Goal: Information Seeking & Learning: Learn about a topic

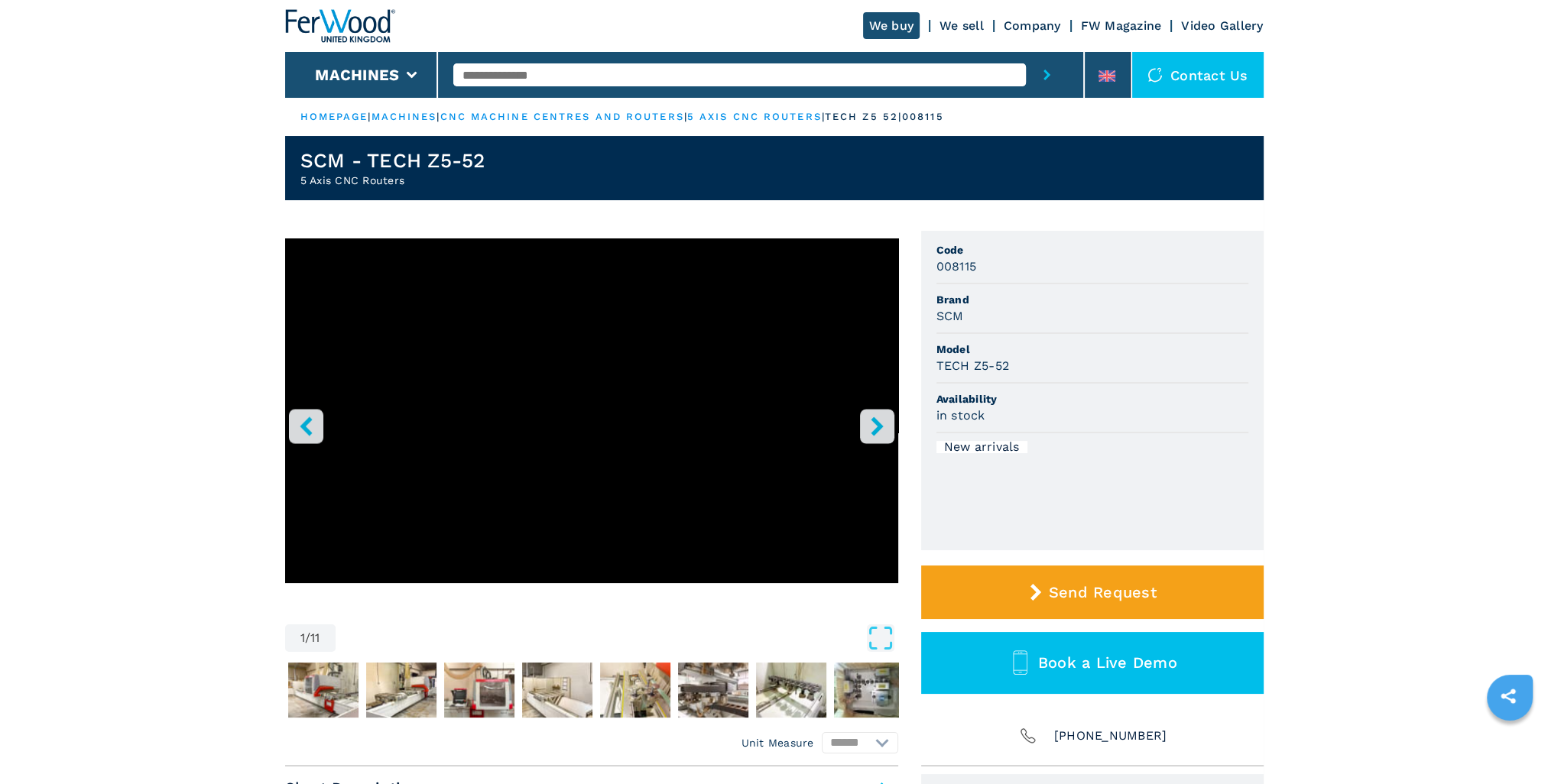
click at [886, 420] on icon "right-button" at bounding box center [877, 426] width 19 height 19
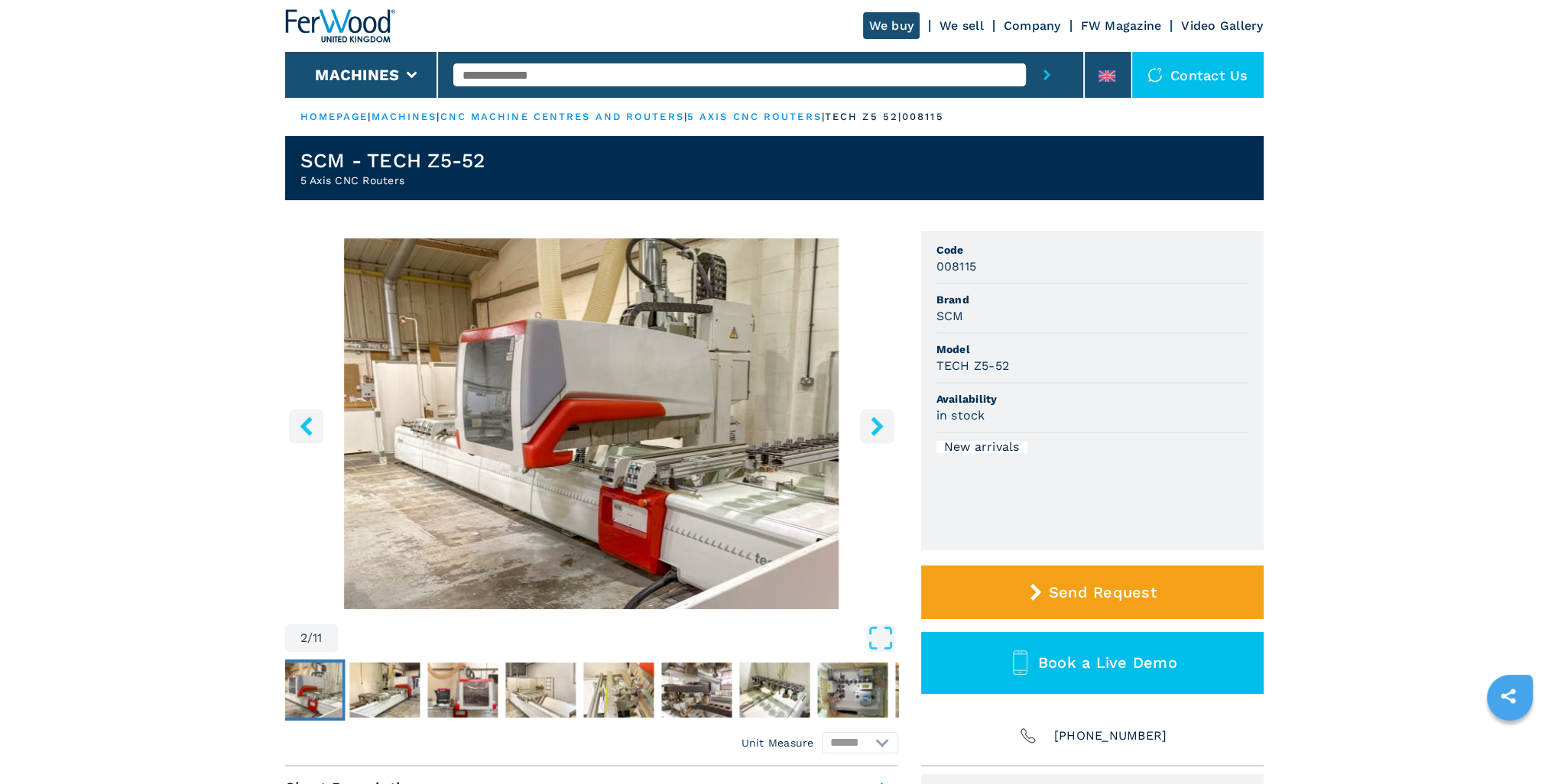
click at [884, 420] on icon "right-button" at bounding box center [877, 426] width 19 height 19
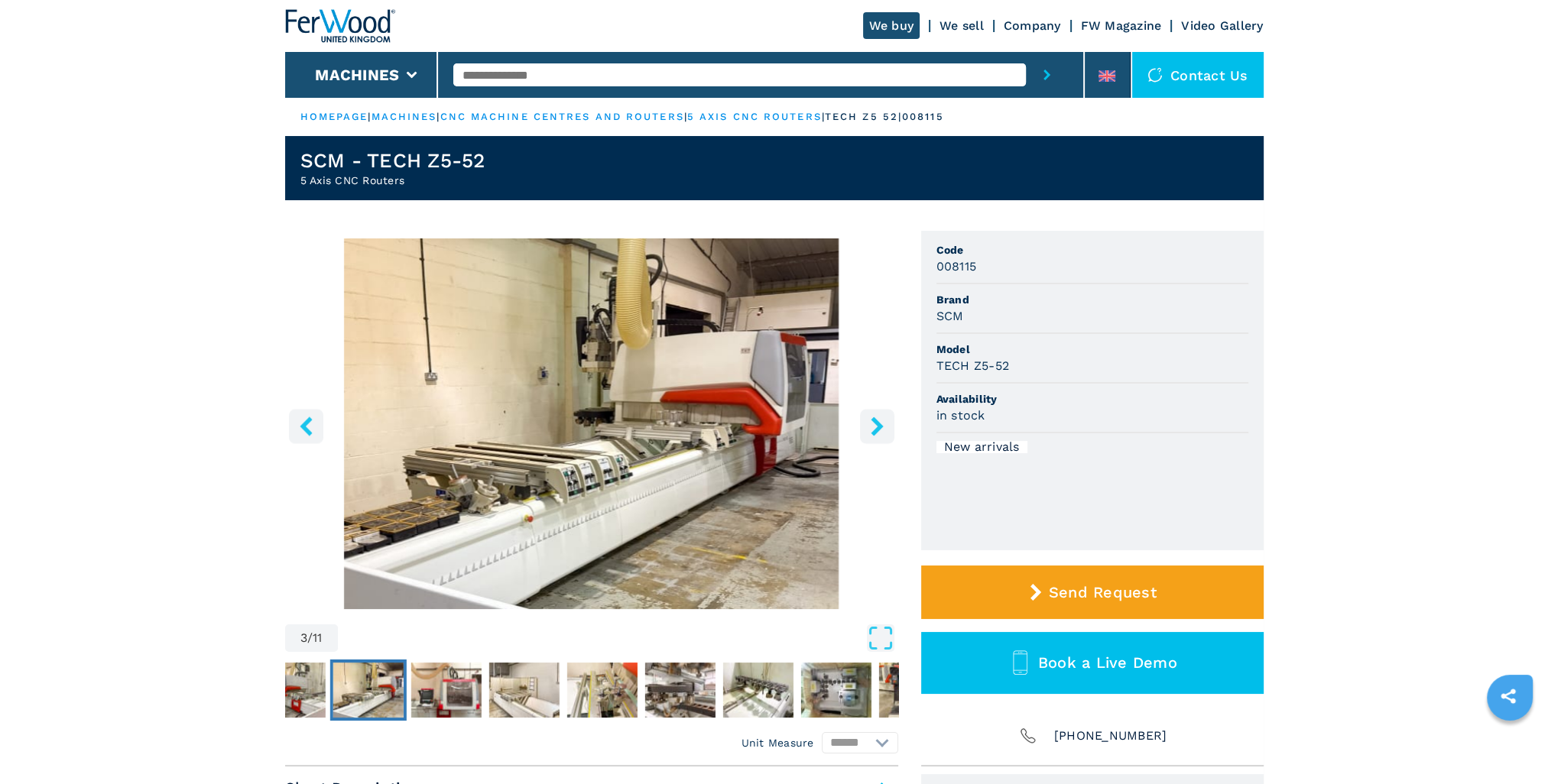
click at [884, 420] on icon "right-button" at bounding box center [877, 426] width 19 height 19
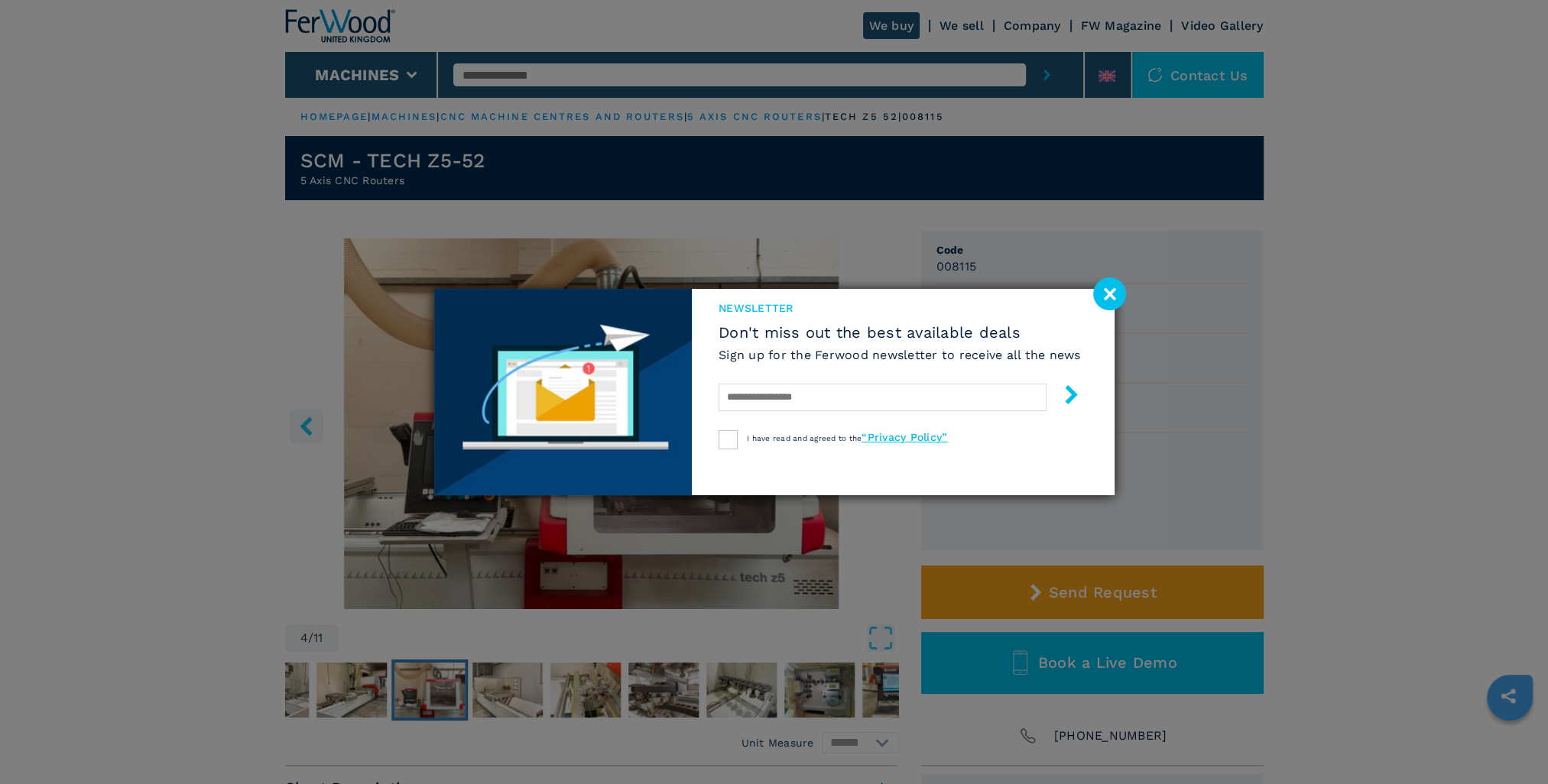
click at [1106, 285] on image at bounding box center [1109, 293] width 33 height 33
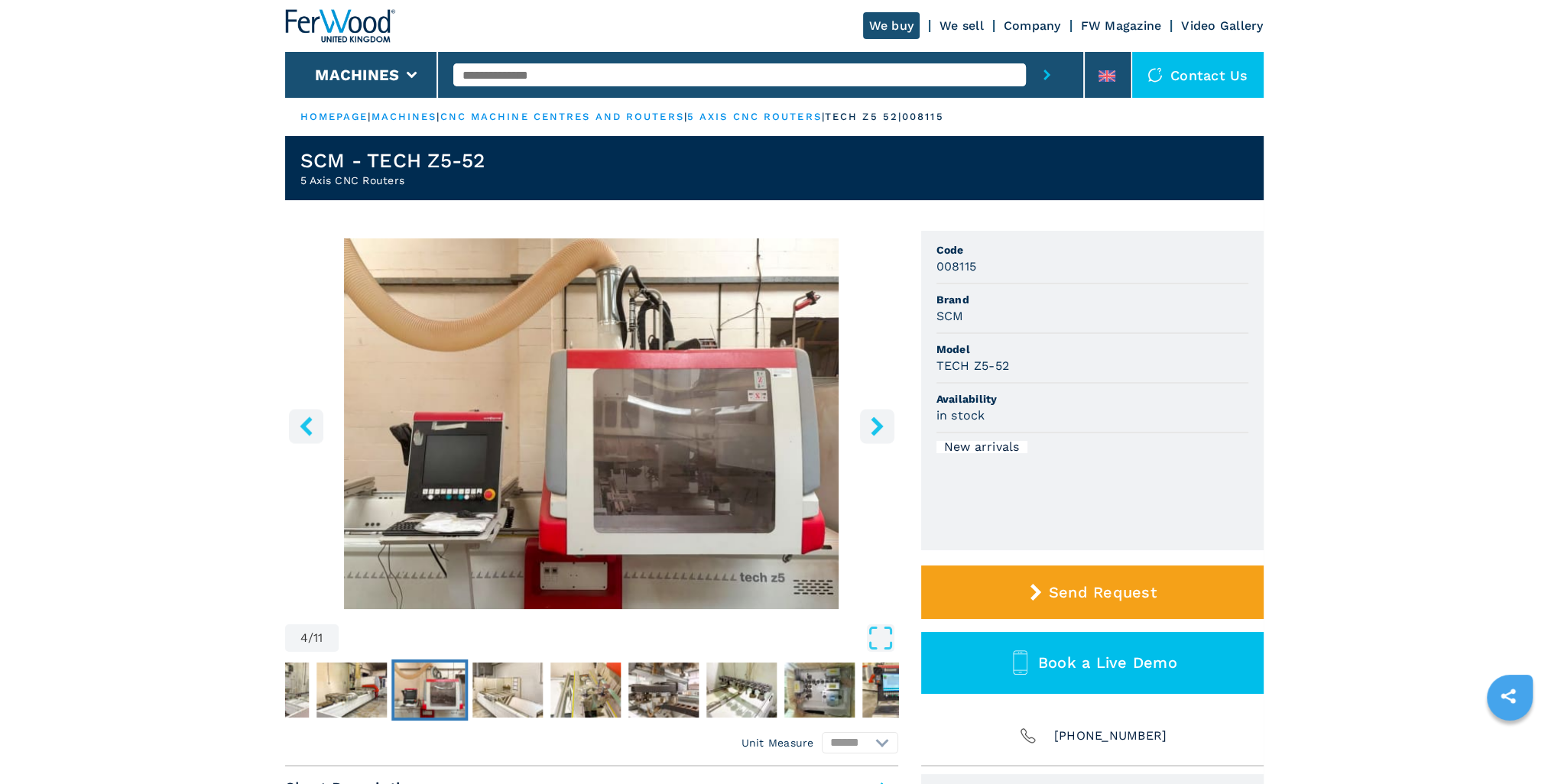
click at [867, 429] on icon "right-button" at bounding box center [877, 426] width 19 height 19
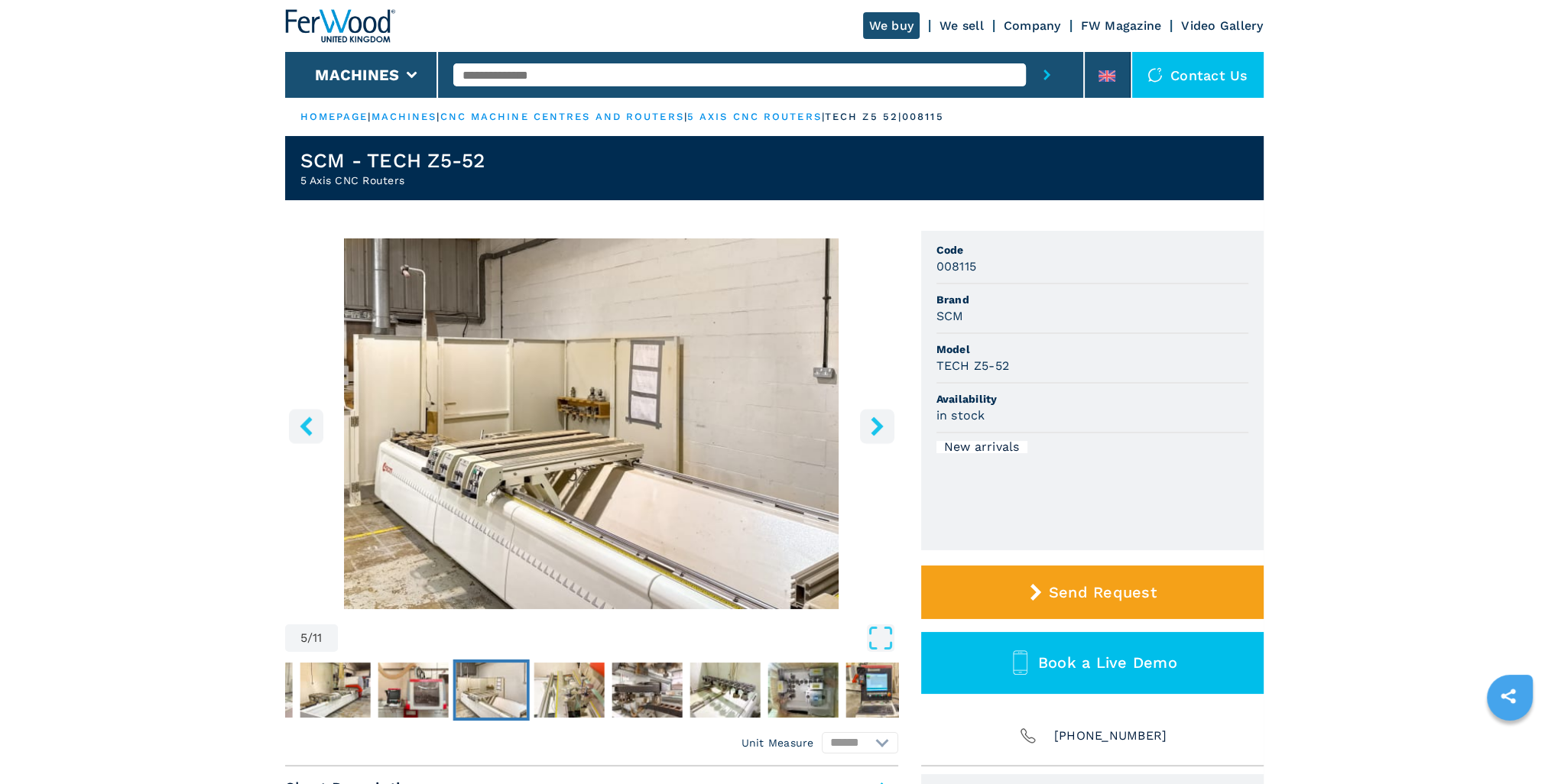
click at [867, 429] on icon "right-button" at bounding box center [877, 426] width 19 height 19
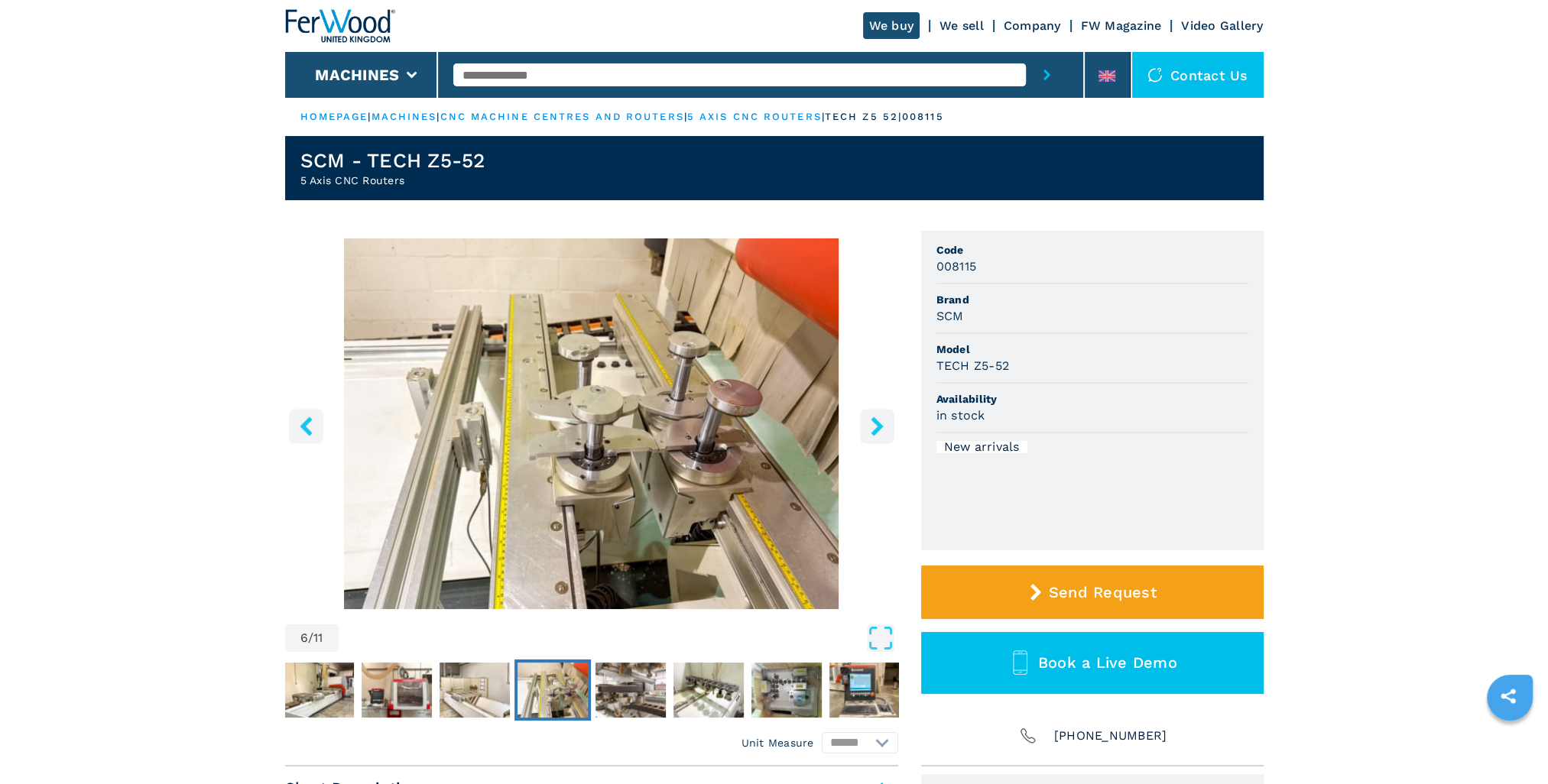
click at [867, 429] on icon "right-button" at bounding box center [877, 426] width 19 height 19
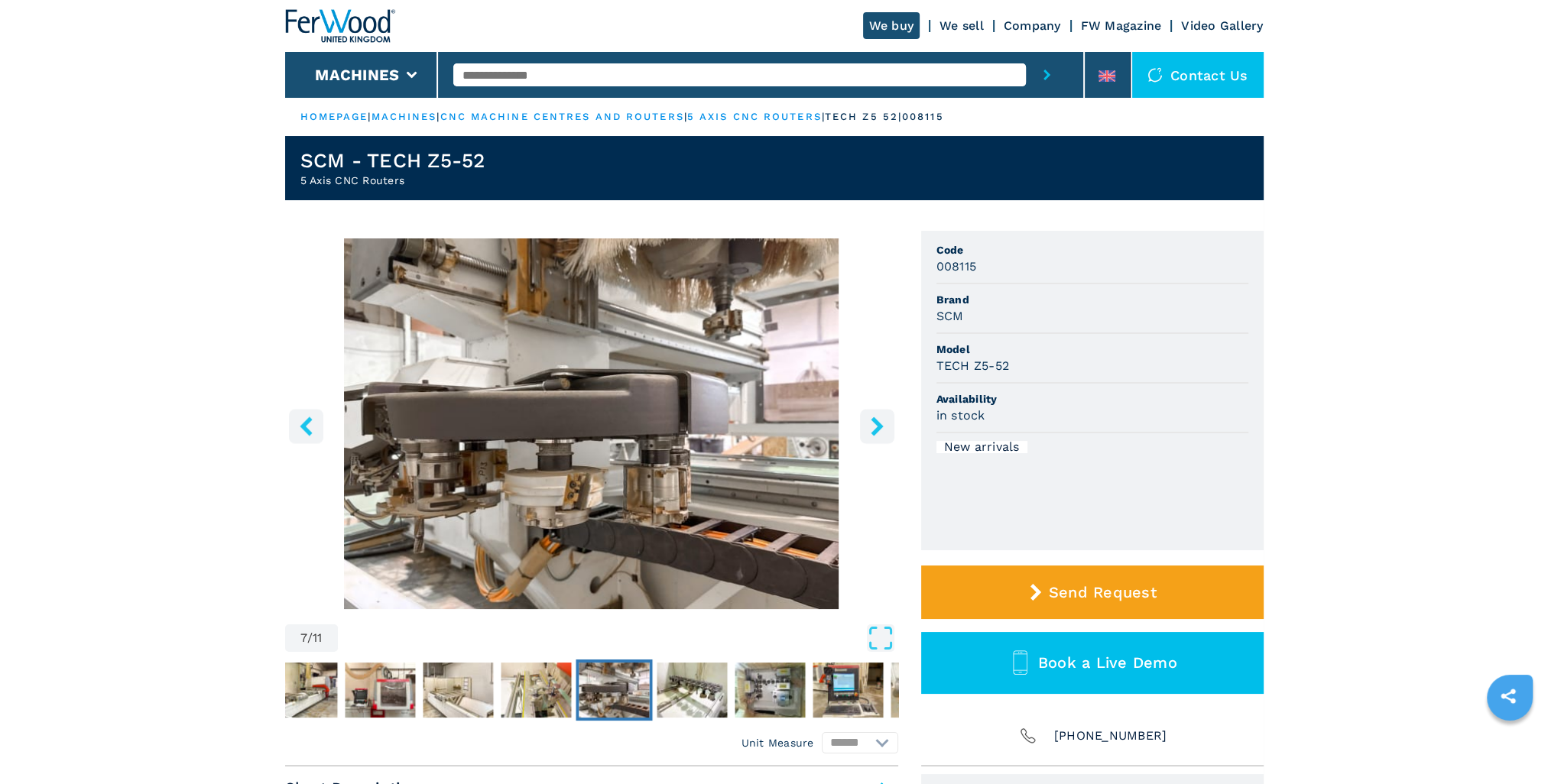
click at [867, 429] on icon "right-button" at bounding box center [877, 426] width 19 height 19
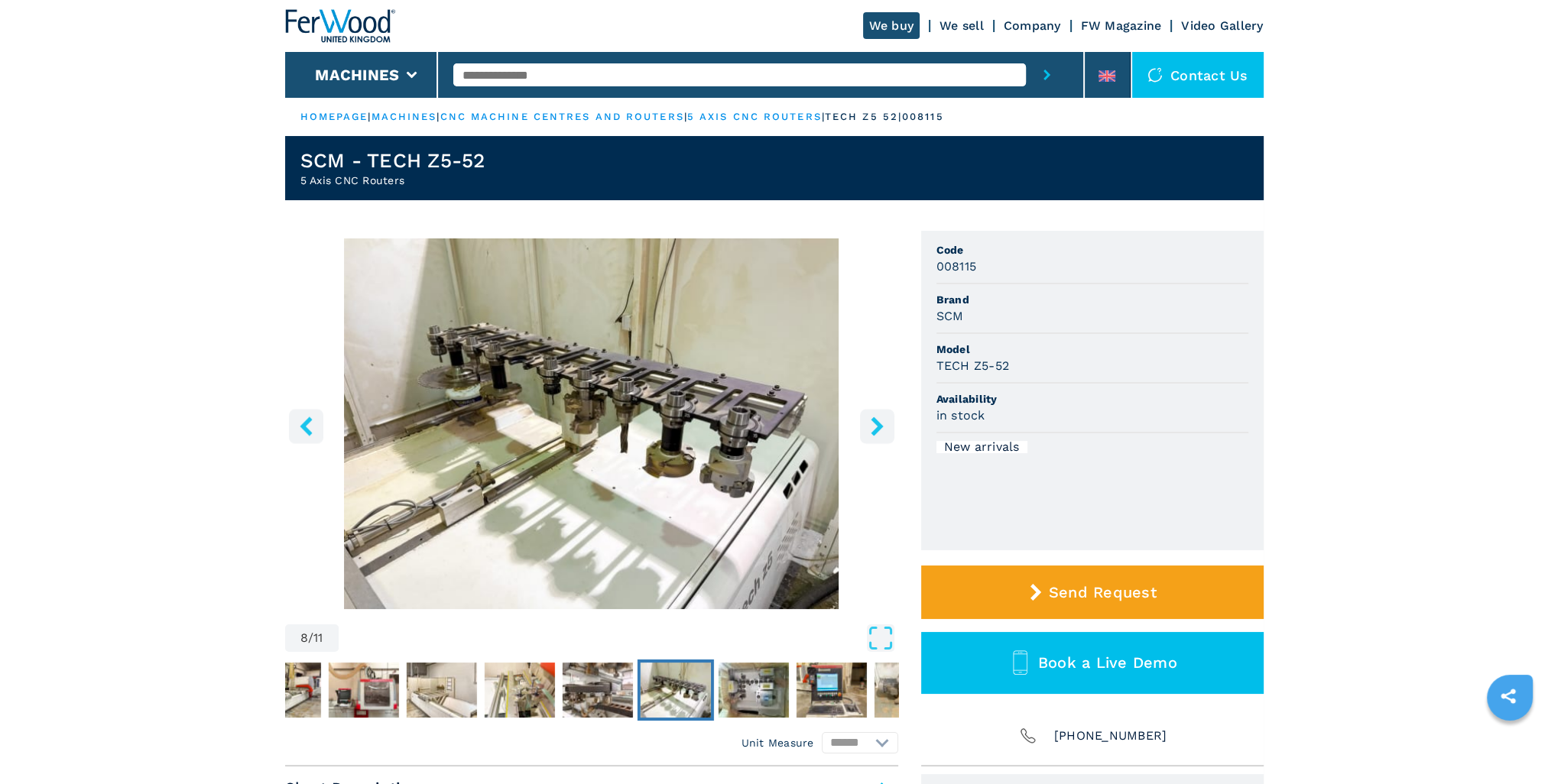
click at [867, 429] on icon "right-button" at bounding box center [877, 426] width 19 height 19
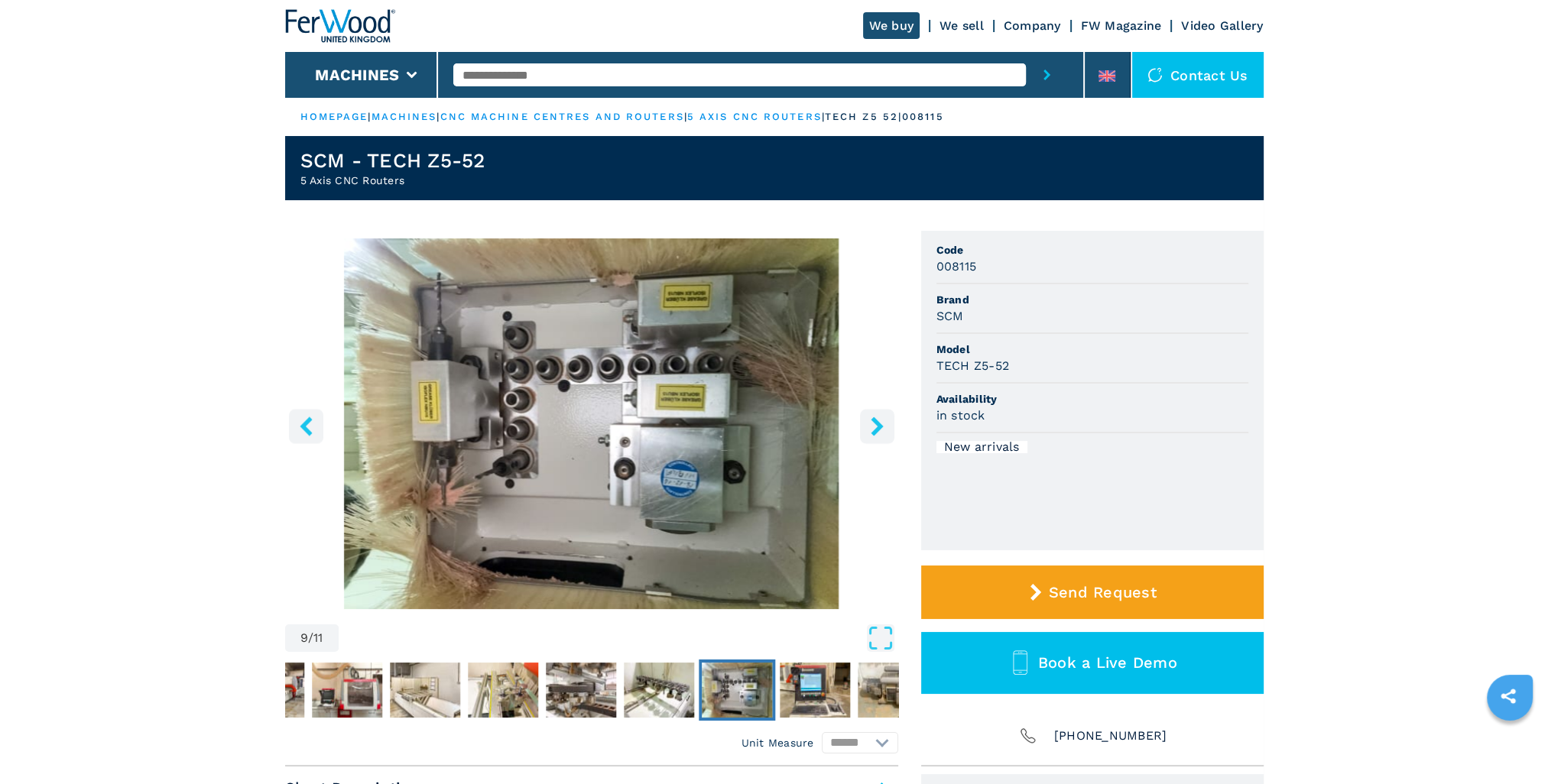
click at [867, 428] on icon "right-button" at bounding box center [877, 426] width 19 height 19
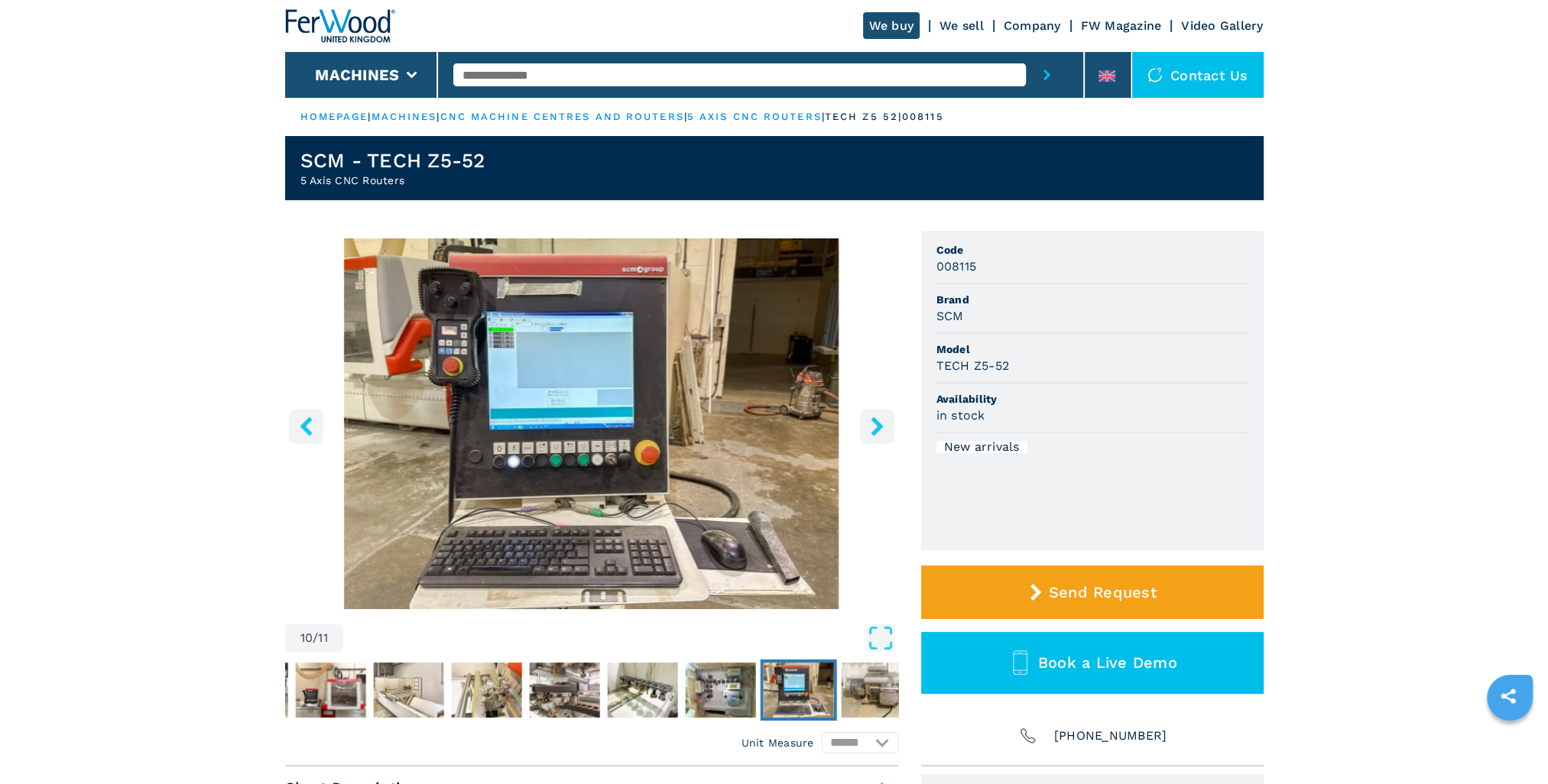
click at [867, 428] on icon "right-button" at bounding box center [877, 426] width 19 height 19
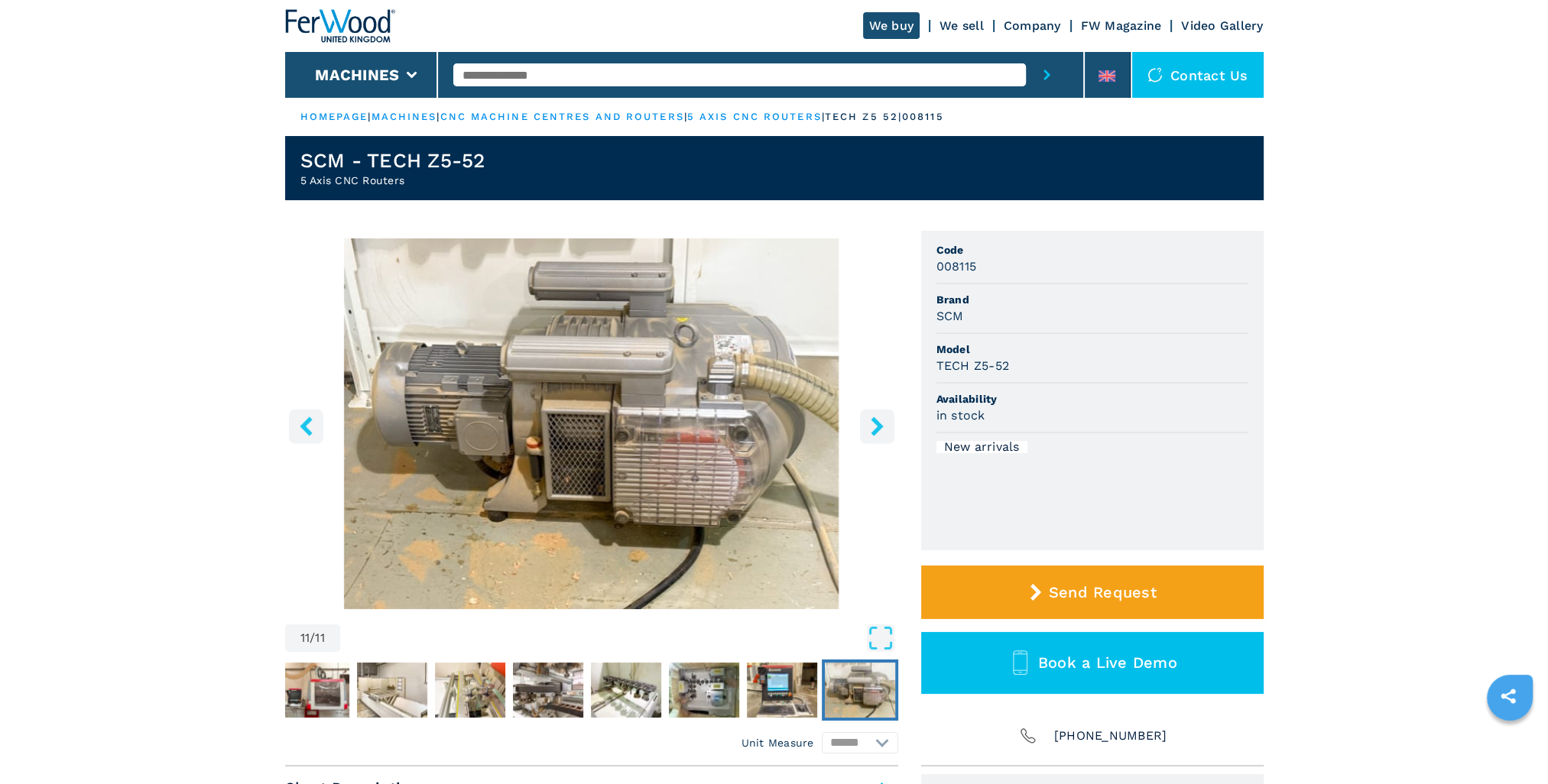
click at [867, 428] on icon "right-button" at bounding box center [877, 426] width 19 height 19
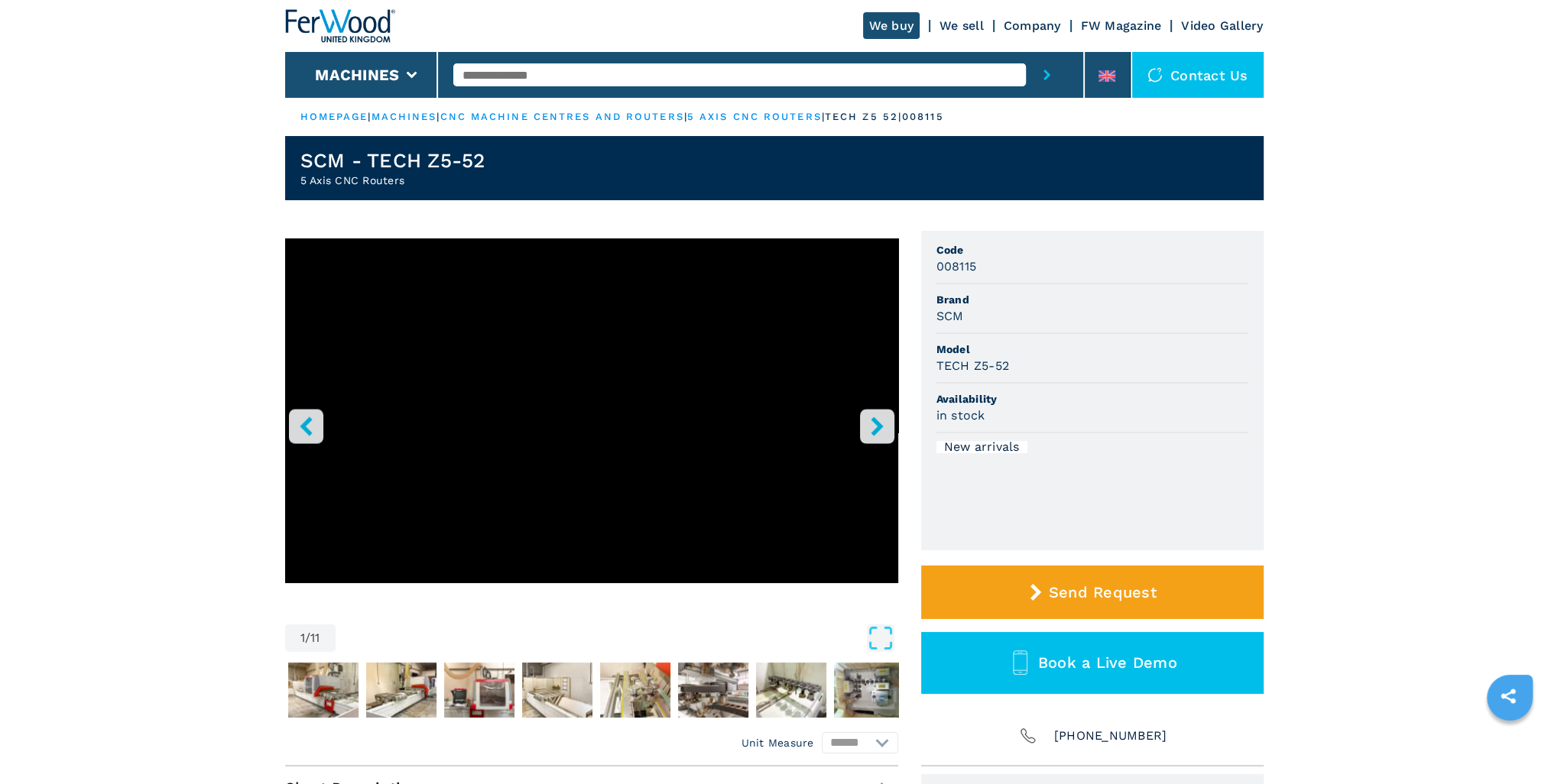
click at [867, 428] on icon "right-button" at bounding box center [877, 426] width 19 height 19
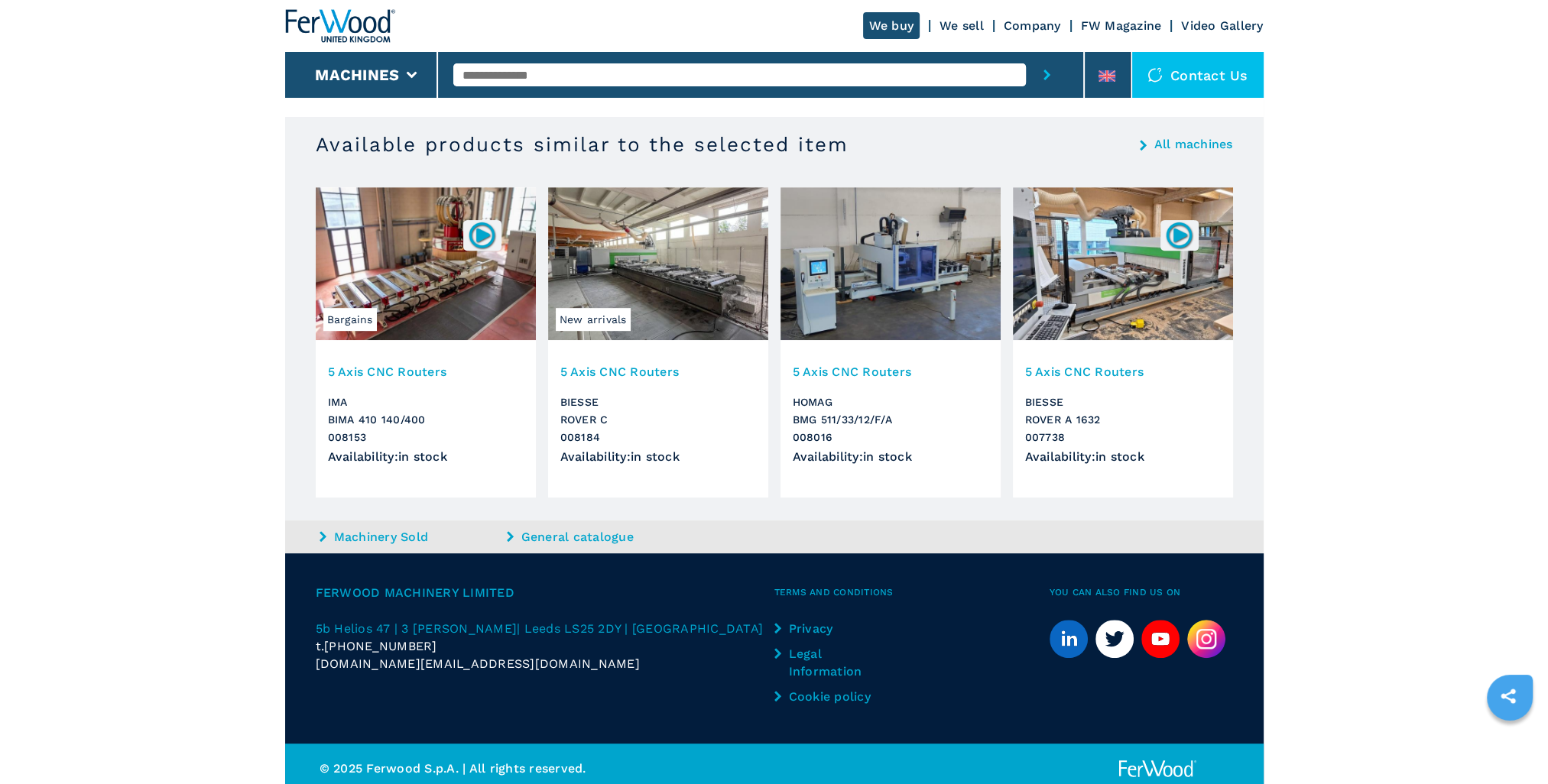
scroll to position [1006, 0]
